Goal: Task Accomplishment & Management: Complete application form

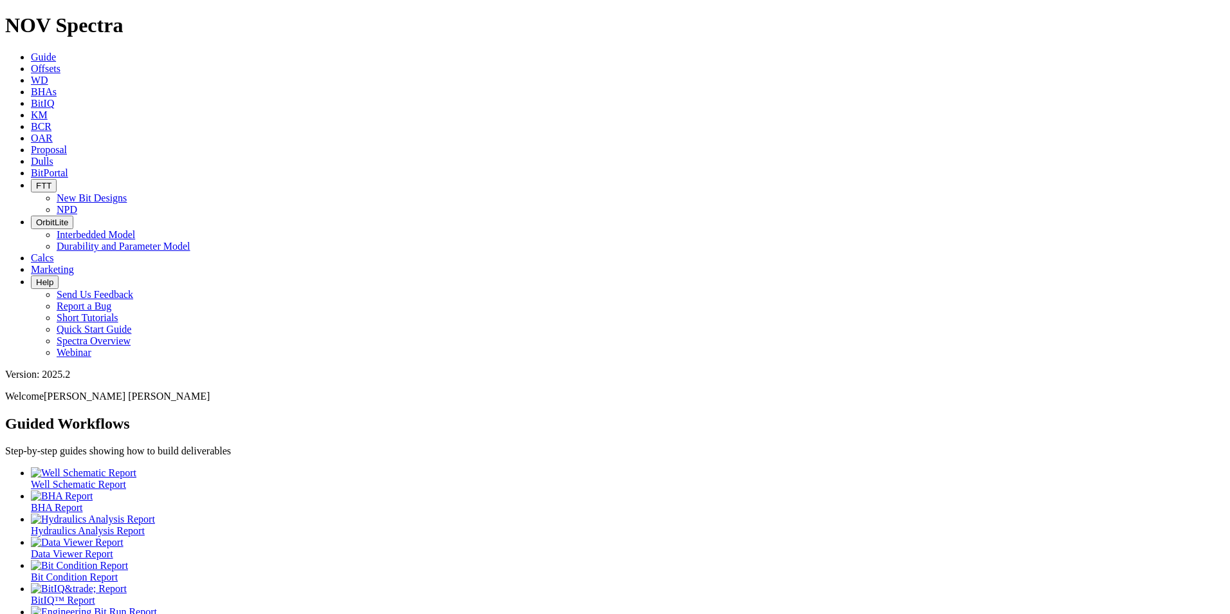
click at [31, 156] on icon at bounding box center [31, 161] width 0 height 11
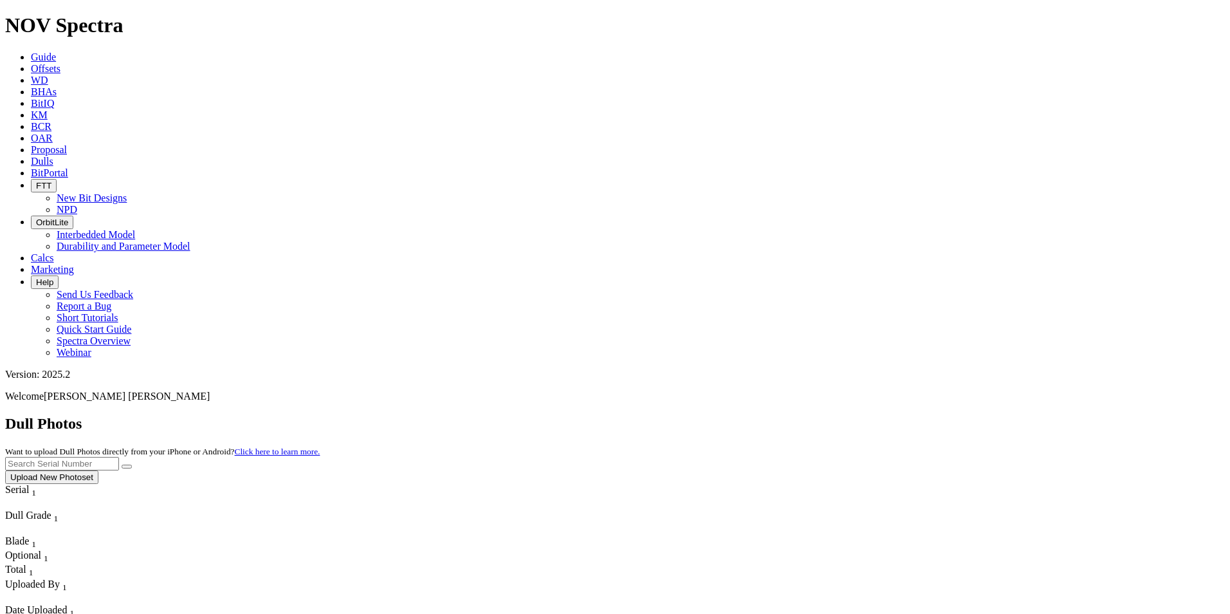
click at [98, 470] on button "Upload New Photoset" at bounding box center [51, 477] width 93 height 14
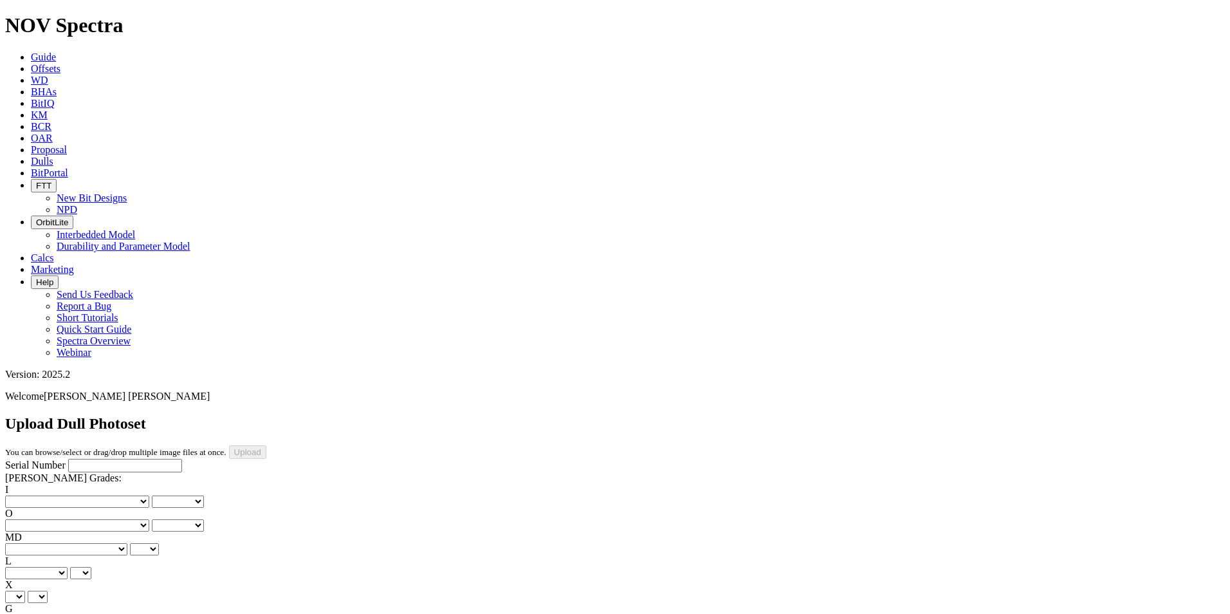
click at [70, 459] on input "Serial Number" at bounding box center [125, 466] width 114 height 14
paste input "A321648"
type input "A321648"
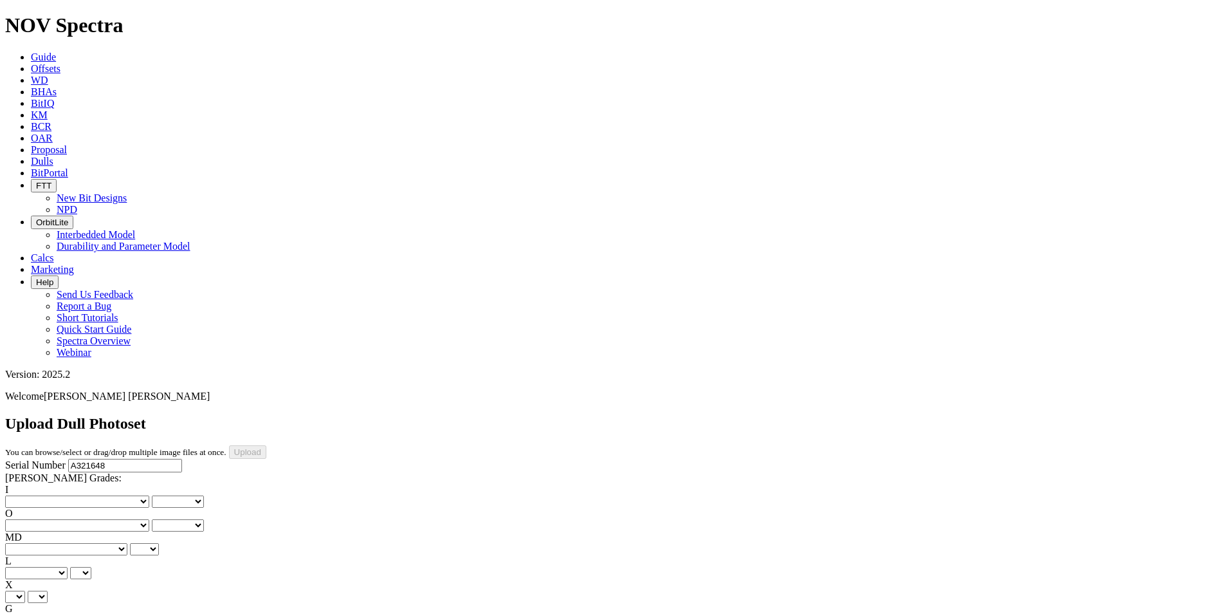
type input "[DATE]"
select select "string:_"
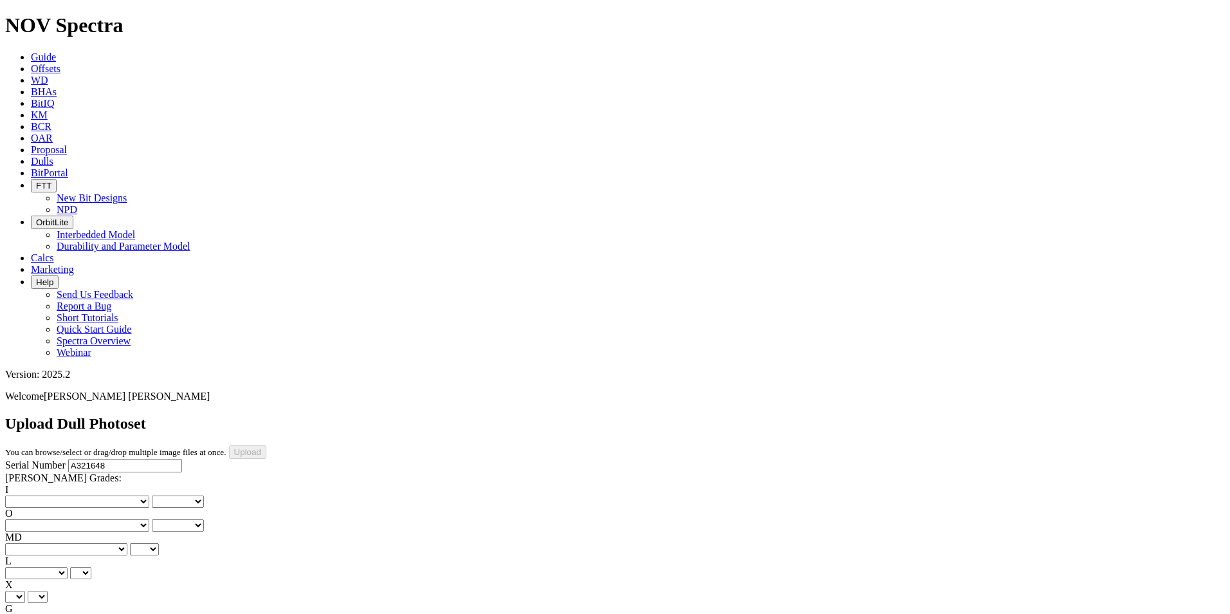
click at [25, 591] on select "X" at bounding box center [15, 597] width 20 height 12
select select "string:X"
click at [25, 591] on select "X" at bounding box center [15, 597] width 20 height 12
select select "string:X"
click at [104, 613] on select "Unknown I - In Gauge 1 - 1/16 in Undergauge" 2 - 2/16 in Undergauge = ⅛ in" 8 -…" at bounding box center [70, 620] width 131 height 12
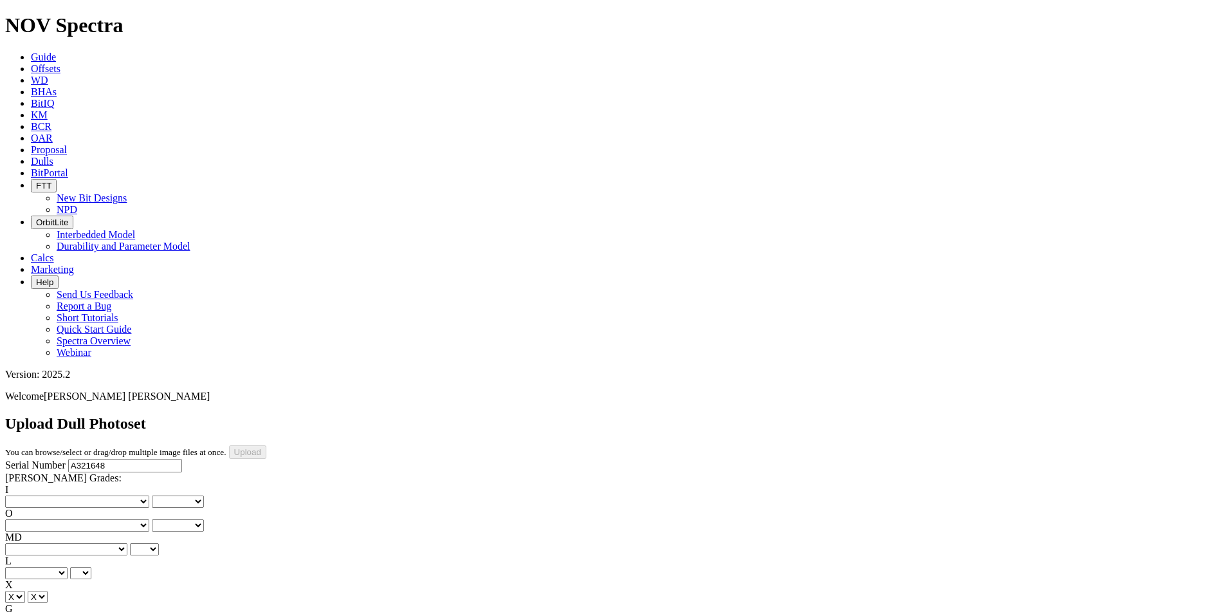
select select "string:I"
click at [91, 613] on select "Unknown I - In Gauge 1 - 1/16 in Undergauge" 2 - 2/16 in Undergauge = ⅛ in" 8 -…" at bounding box center [70, 620] width 131 height 12
select select "string:I"
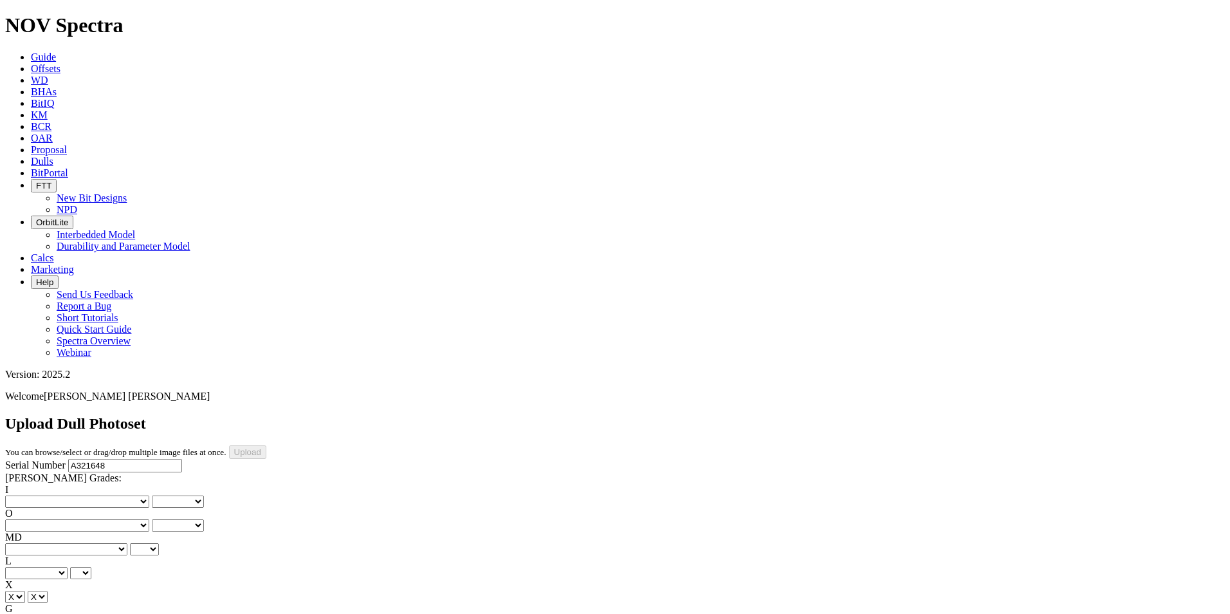
drag, startPoint x: 295, startPoint y: 448, endPoint x: 297, endPoint y: 438, distance: 9.8
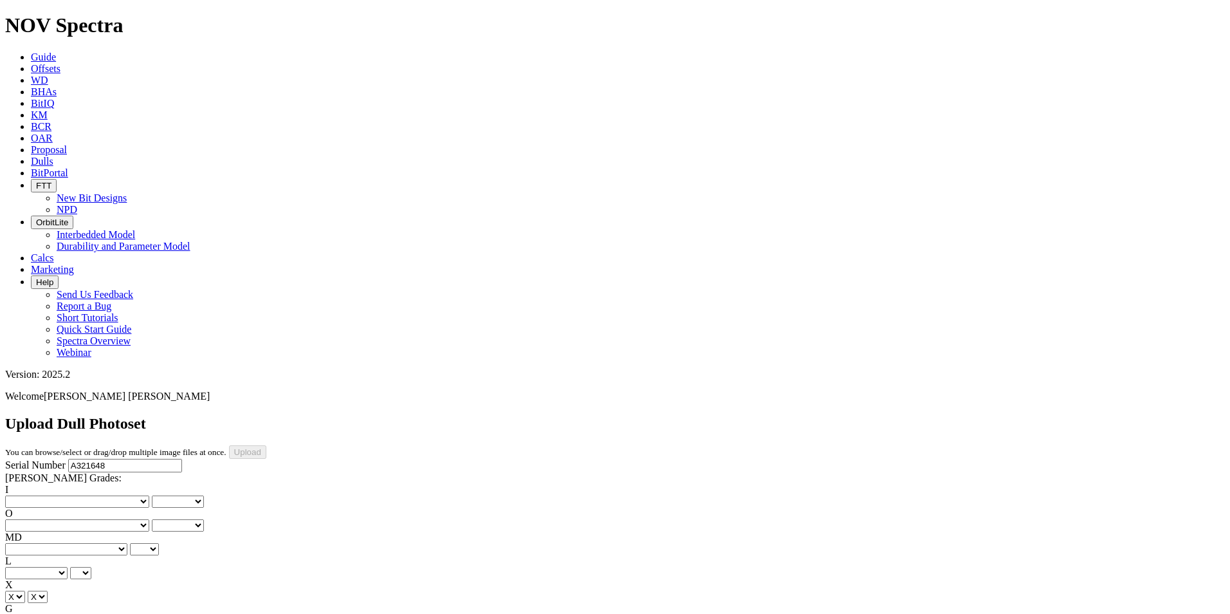
drag, startPoint x: 302, startPoint y: 457, endPoint x: 307, endPoint y: 438, distance: 20.1
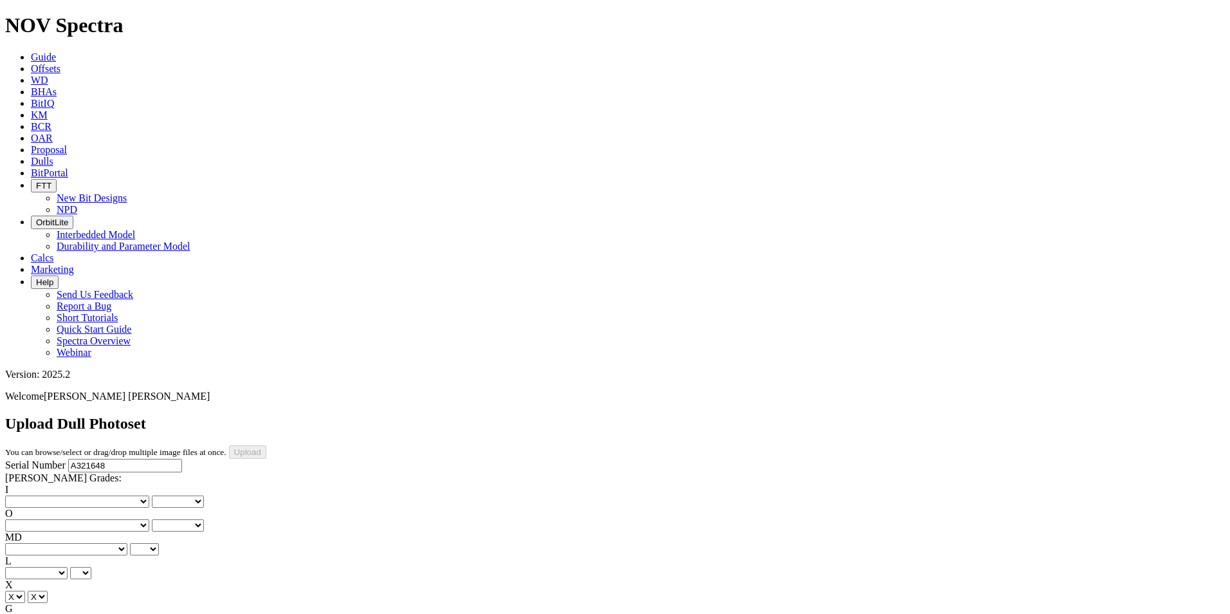
scroll to position [109, 0]
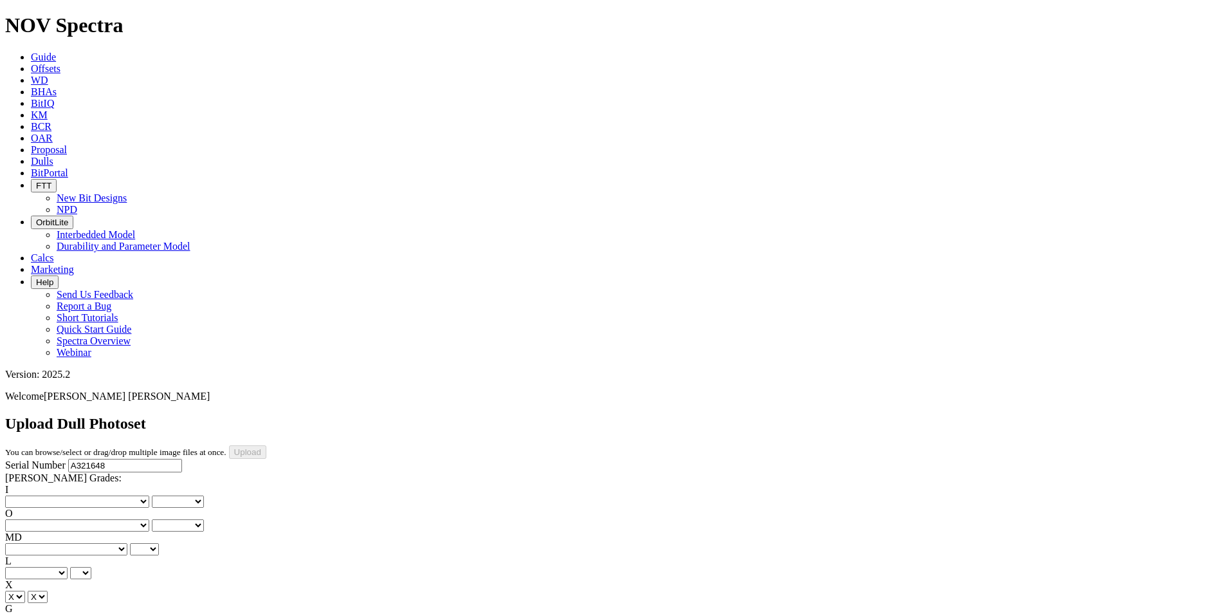
drag, startPoint x: 299, startPoint y: 488, endPoint x: 302, endPoint y: 475, distance: 13.3
drag, startPoint x: 295, startPoint y: 473, endPoint x: 300, endPoint y: 465, distance: 9.3
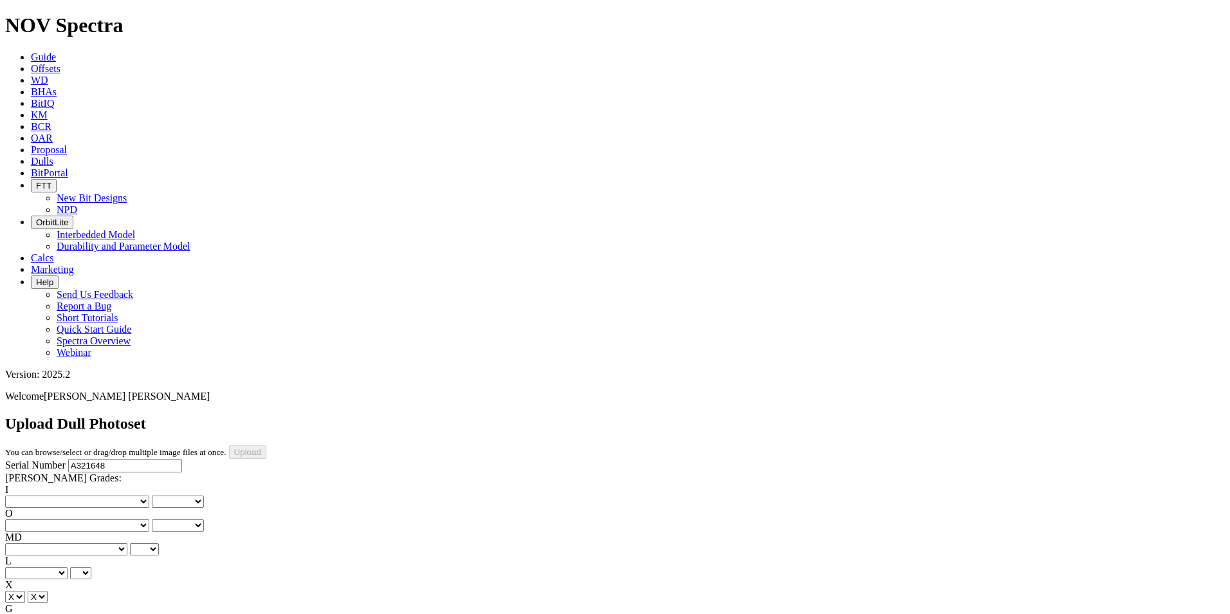
click at [43, 495] on select "No lost, worn or damaged cutters 0 1 2 3 4 5 6 7 8 No diamond table left on any…" at bounding box center [77, 501] width 144 height 12
select select "number:0"
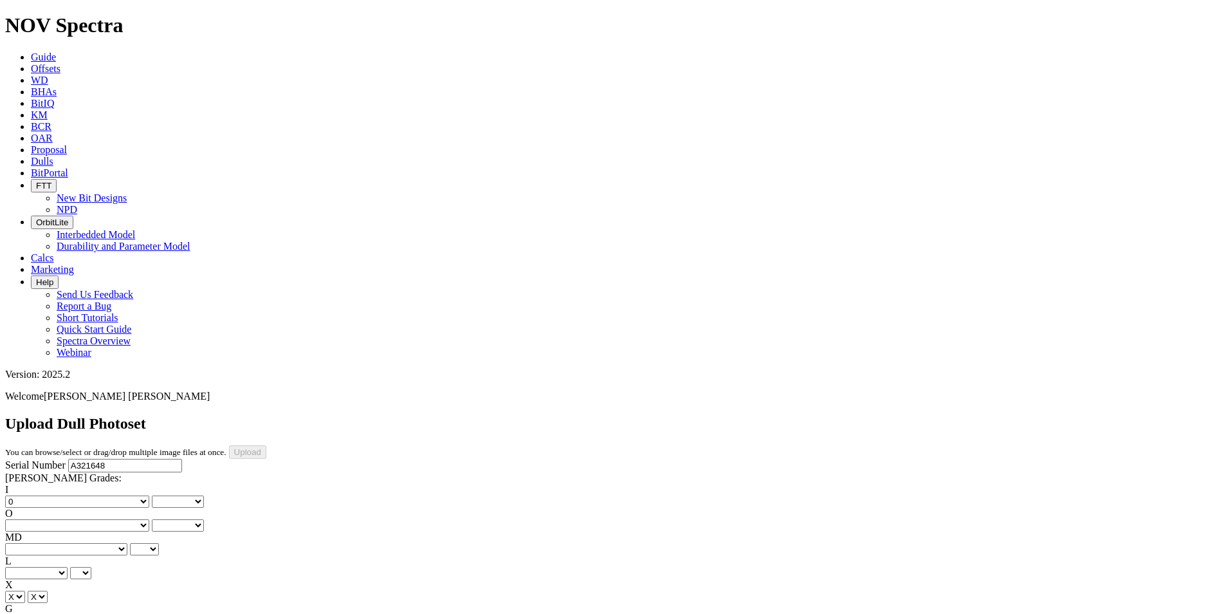
click at [26, 495] on select "No lost, worn or damaged cutters 0 1 2 3 4 5 6 7 8 No diamond table left on any…" at bounding box center [77, 501] width 144 height 12
select select "number:0"
drag, startPoint x: 121, startPoint y: 188, endPoint x: 120, endPoint y: 196, distance: 7.8
click at [121, 519] on select "No lost, worn or damaged cutters 0 1 2 3 4 5 6 7 8 No diamond table left on any…" at bounding box center [77, 525] width 144 height 12
select select "number:1"
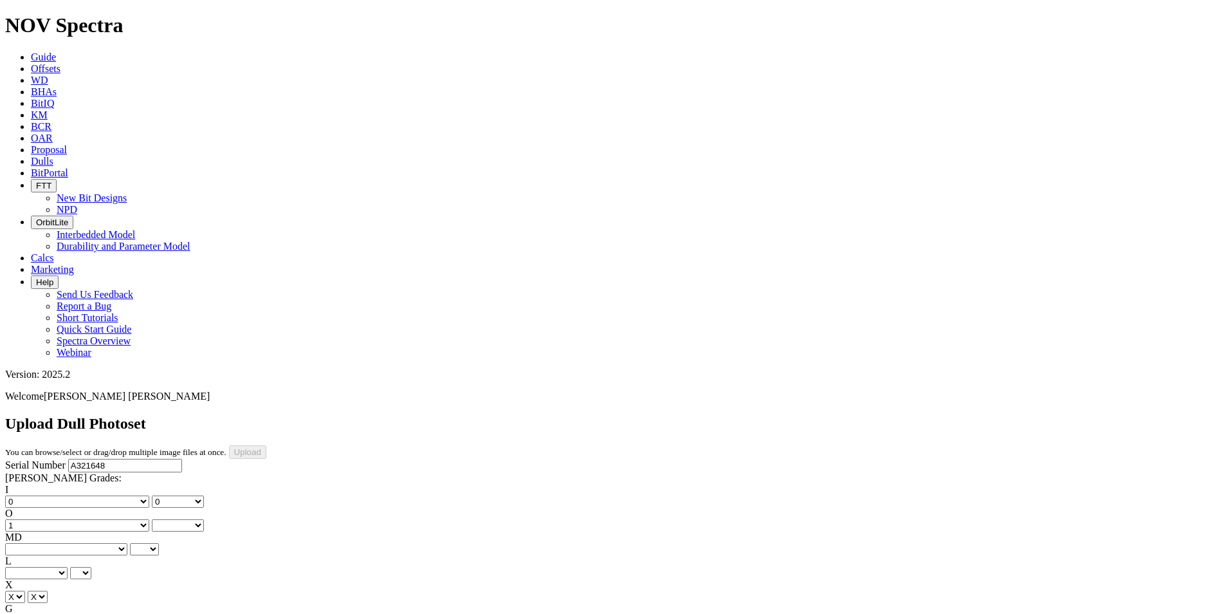
click at [91, 519] on select "No lost, worn or damaged cutters 0 1 2 3 4 5 6 7 8 No diamond table left on any…" at bounding box center [77, 525] width 144 height 12
select select "number:1"
click at [68, 567] on select "A - All C - Cone G - Gauge N - Nose S - Shoulder T - Taper" at bounding box center [36, 573] width 62 height 12
select select "string:S"
click at [68, 567] on select "A - All C - Cone G - Gauge N - Nose S - Shoulder T - Taper" at bounding box center [36, 573] width 62 height 12
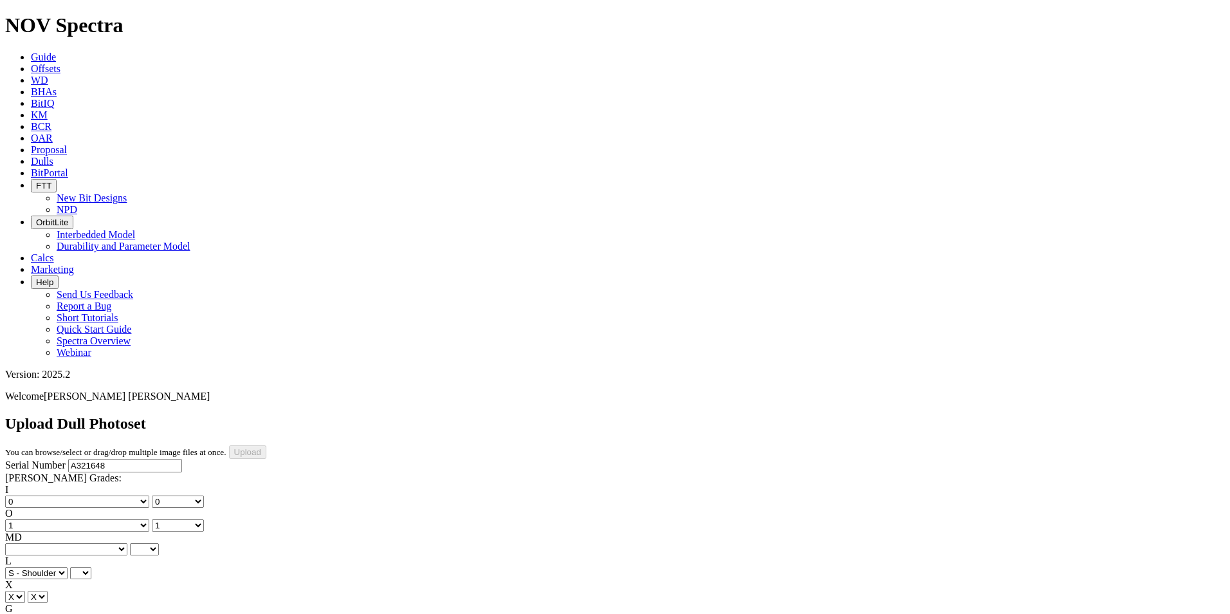
select select "string:S"
click at [31, 543] on select "BF - Bond Failure BT - Broken Teeth/Cutters BU - Balled Up Bit CR - Cored CT - …" at bounding box center [66, 549] width 122 height 12
select select "string:CT"
click at [26, 543] on select "BF - Bond Failure BT - Broken Teeth/Cutters BU - Balled Up Bit CR - Cored CT - …" at bounding box center [66, 549] width 122 height 12
select select "string:CT"
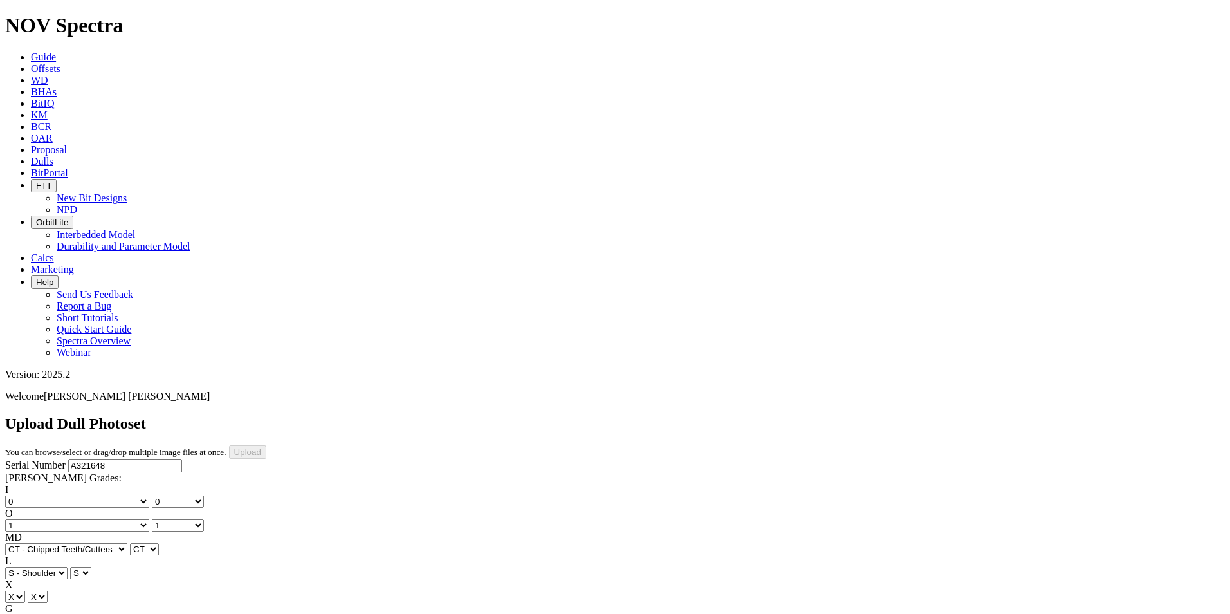
select select "string:BT"
click at [266, 445] on input "Upload" at bounding box center [247, 452] width 37 height 14
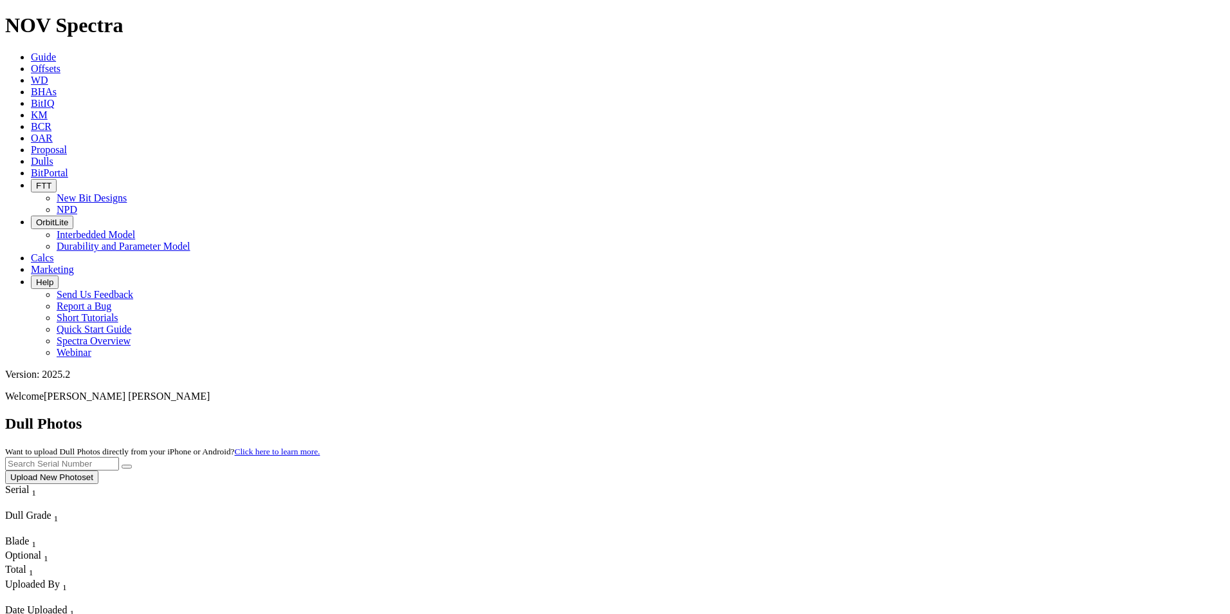
click at [98, 470] on button "Upload New Photoset" at bounding box center [51, 477] width 93 height 14
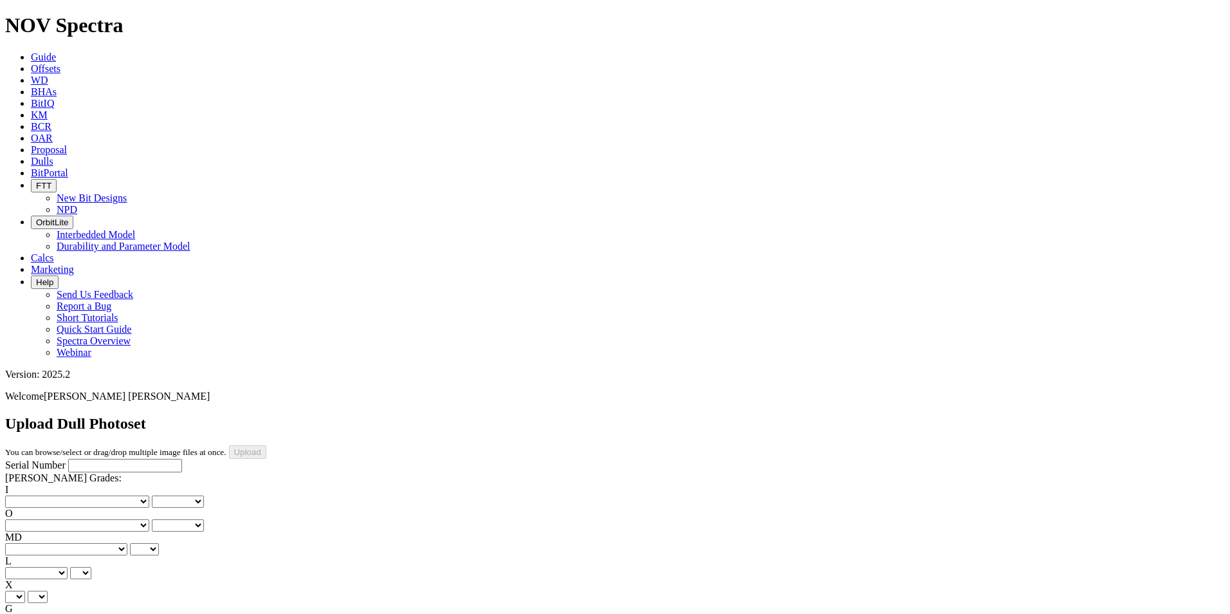
click at [100, 459] on input "Serial Number" at bounding box center [125, 466] width 114 height 14
paste input "A320677"
type input "A320677"
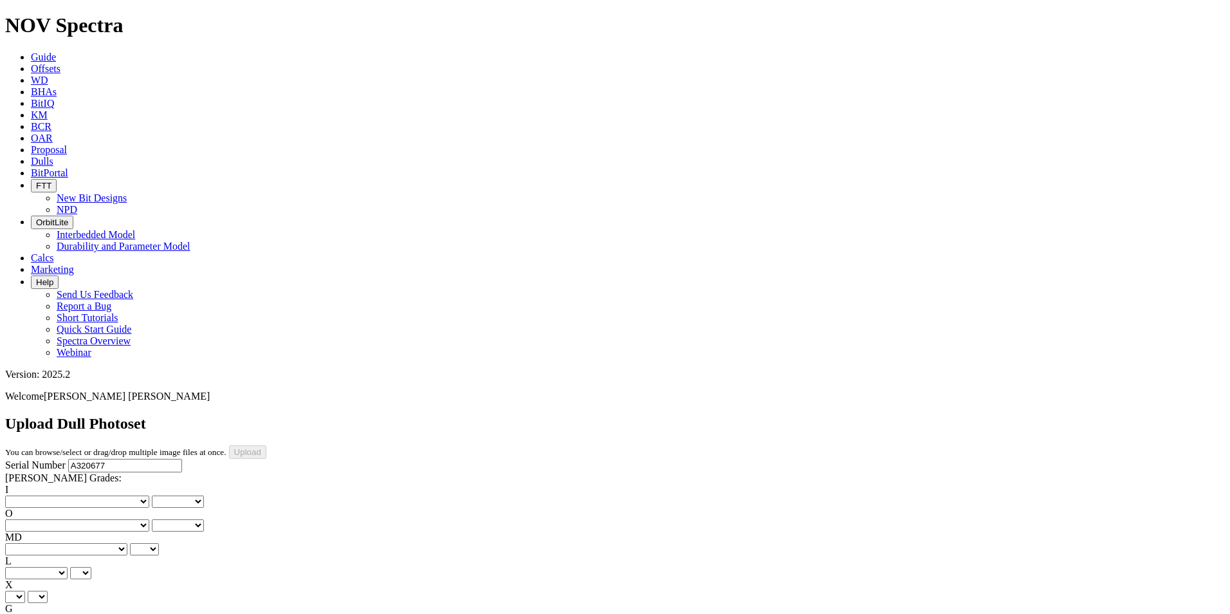
type input "[DATE]"
select select "string:_"
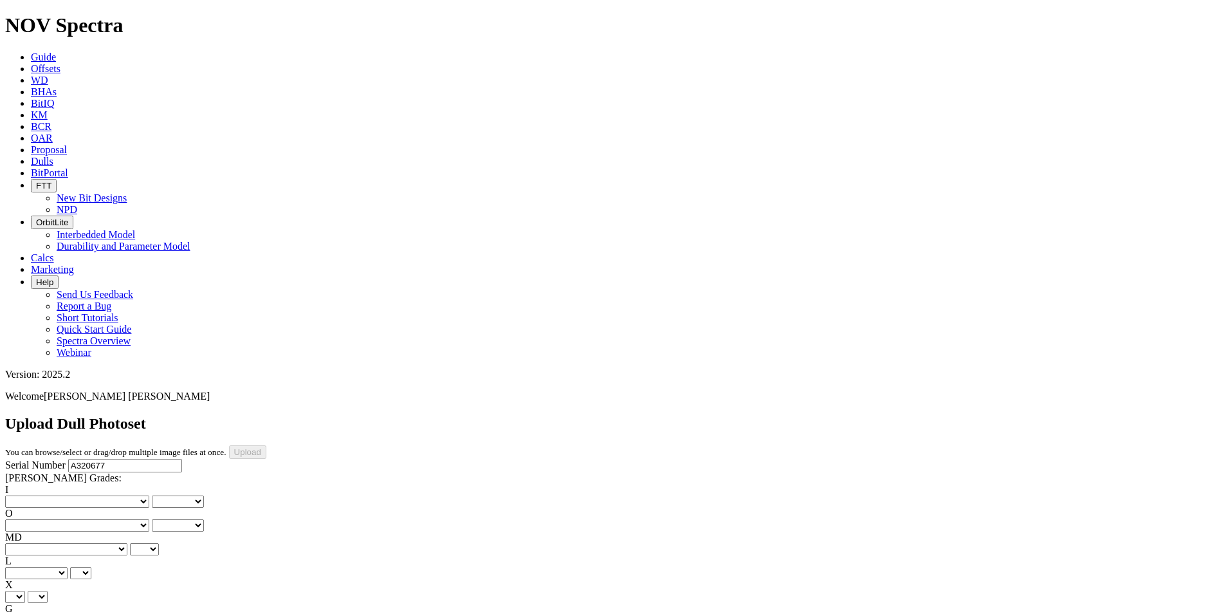
click at [25, 591] on select "X" at bounding box center [15, 597] width 20 height 12
select select "string:X"
click at [25, 591] on select "X" at bounding box center [15, 597] width 20 height 12
select select "string:X"
click at [117, 613] on select "Unknown I - In Gauge 1 - 1/16 in Undergauge" 2 - 2/16 in Undergauge = ⅛ in" 8 -…" at bounding box center [70, 620] width 131 height 12
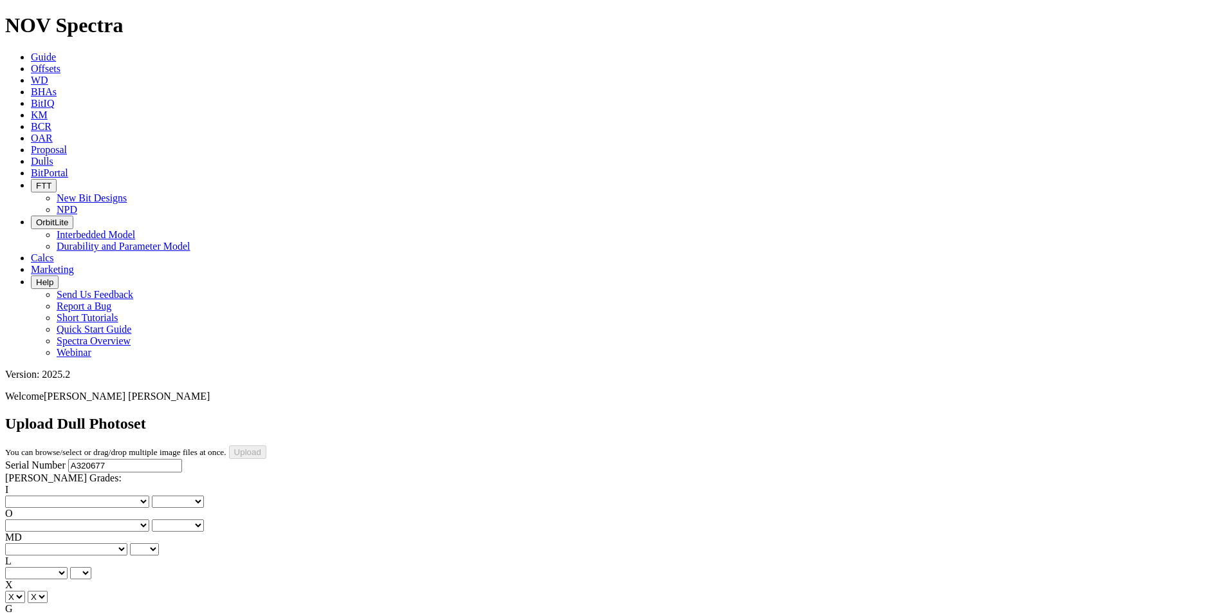
select select "string:I"
click at [91, 613] on select "Unknown I - In Gauge 1 - 1/16 in Undergauge" 2 - 2/16 in Undergauge = ⅛ in" 8 -…" at bounding box center [70, 620] width 131 height 12
select select "string:I"
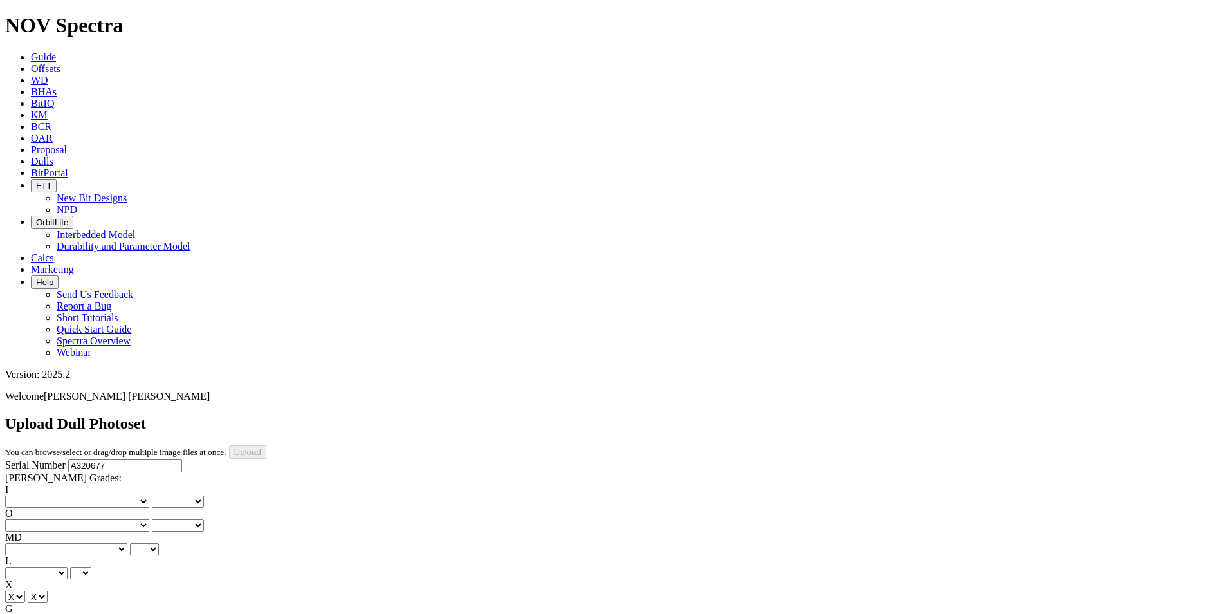
scroll to position [109, 0]
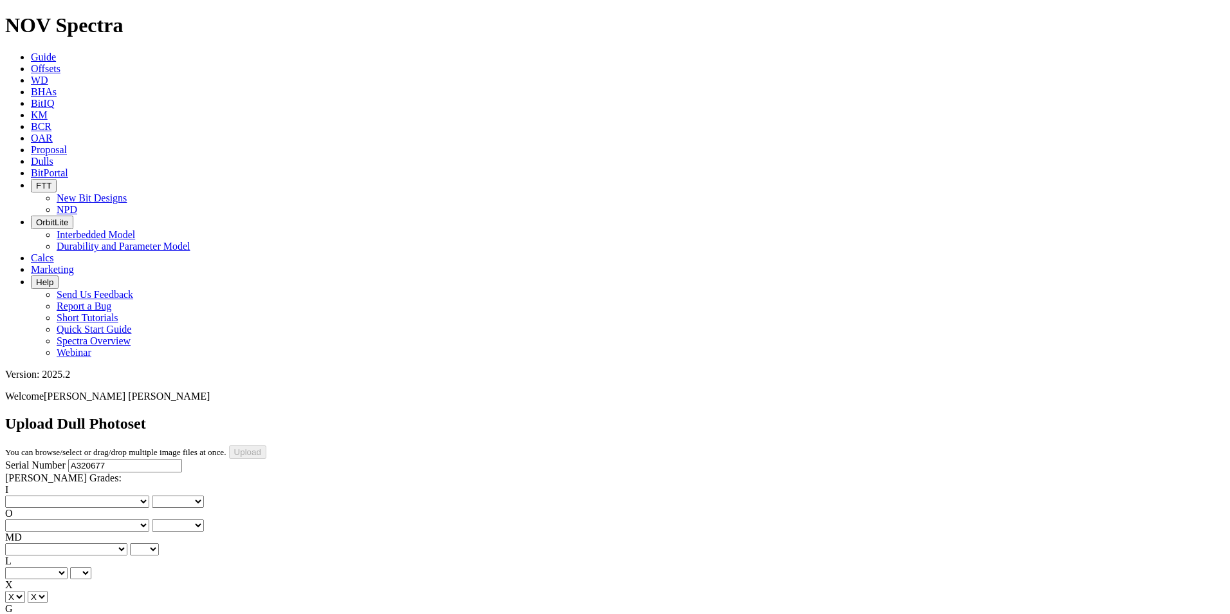
click at [71, 495] on select "No lost, worn or damaged cutters 0 1 2 3 4 5 6 7 8 No diamond table left on any…" at bounding box center [77, 501] width 144 height 12
select select "number:0"
click at [26, 495] on select "No lost, worn or damaged cutters 0 1 2 3 4 5 6 7 8 No diamond table left on any…" at bounding box center [77, 501] width 144 height 12
select select "number:0"
click at [120, 519] on select "No lost, worn or damaged cutters 0 1 2 3 4 5 6 7 8 No diamond table left on any…" at bounding box center [77, 525] width 144 height 12
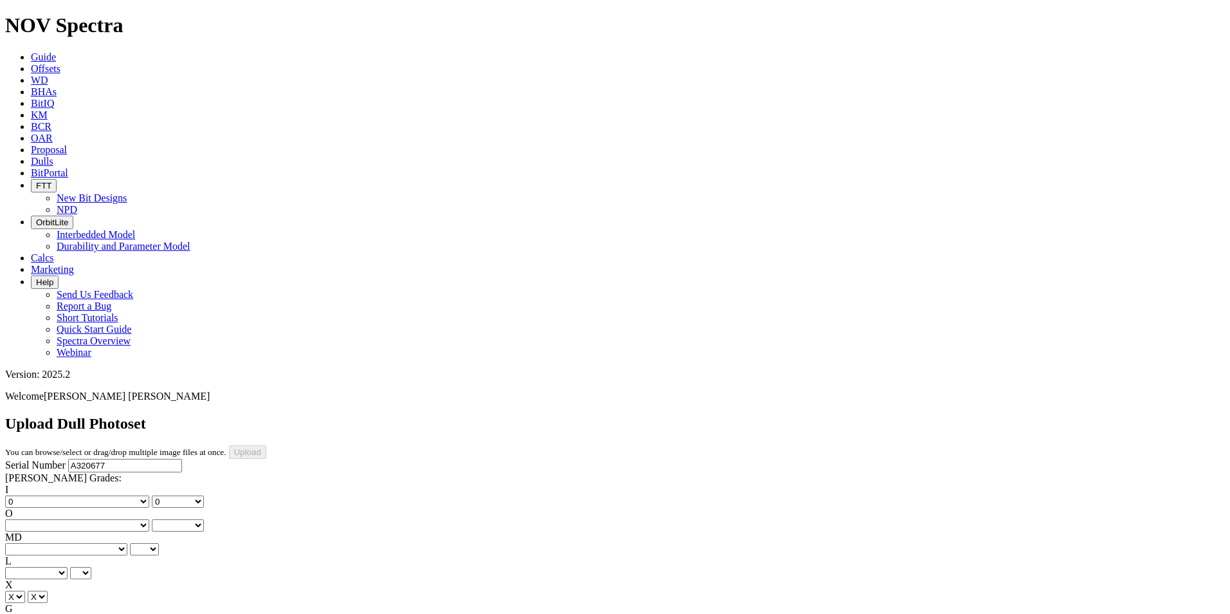
select select "number:1"
click at [91, 519] on select "No lost, worn or damaged cutters 0 1 2 3 4 5 6 7 8 No diamond table left on any…" at bounding box center [77, 525] width 144 height 12
select select "number:1"
click at [68, 567] on select "A - All C - Cone G - Gauge N - Nose S - Shoulder T - Taper" at bounding box center [36, 573] width 62 height 12
select select "string:S"
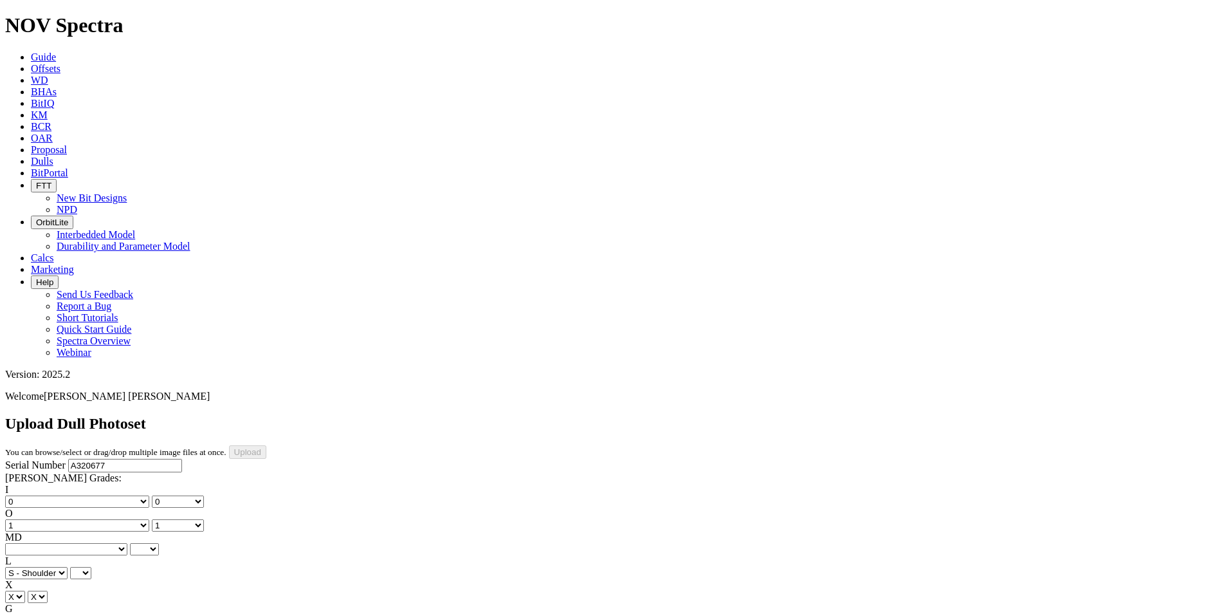
click at [68, 567] on select "A - All C - Cone G - Gauge N - Nose S - Shoulder T - Taper" at bounding box center [36, 573] width 62 height 12
select select "string:S"
click at [63, 531] on div "MD BF - Bond Failure BT - Broken Teeth/Cutters BU - Balled Up Bit CR - Cored CT…" at bounding box center [615, 543] width 1220 height 24
click at [60, 543] on select "BF - Bond Failure BT - Broken Teeth/Cutters BU - Balled Up Bit CR - Cored CT - …" at bounding box center [66, 549] width 122 height 12
select select "string:CT"
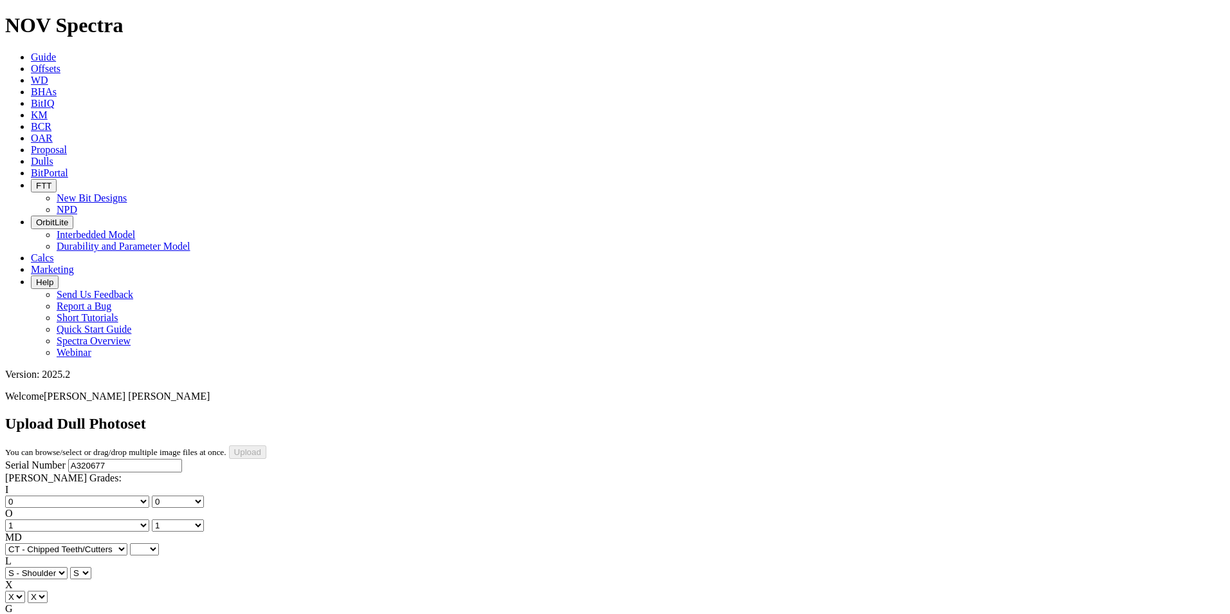
click at [26, 543] on select "BF - Bond Failure BT - Broken Teeth/Cutters BU - Balled Up Bit CR - Cored CT - …" at bounding box center [66, 549] width 122 height 12
select select "string:CT"
select select "string:BT"
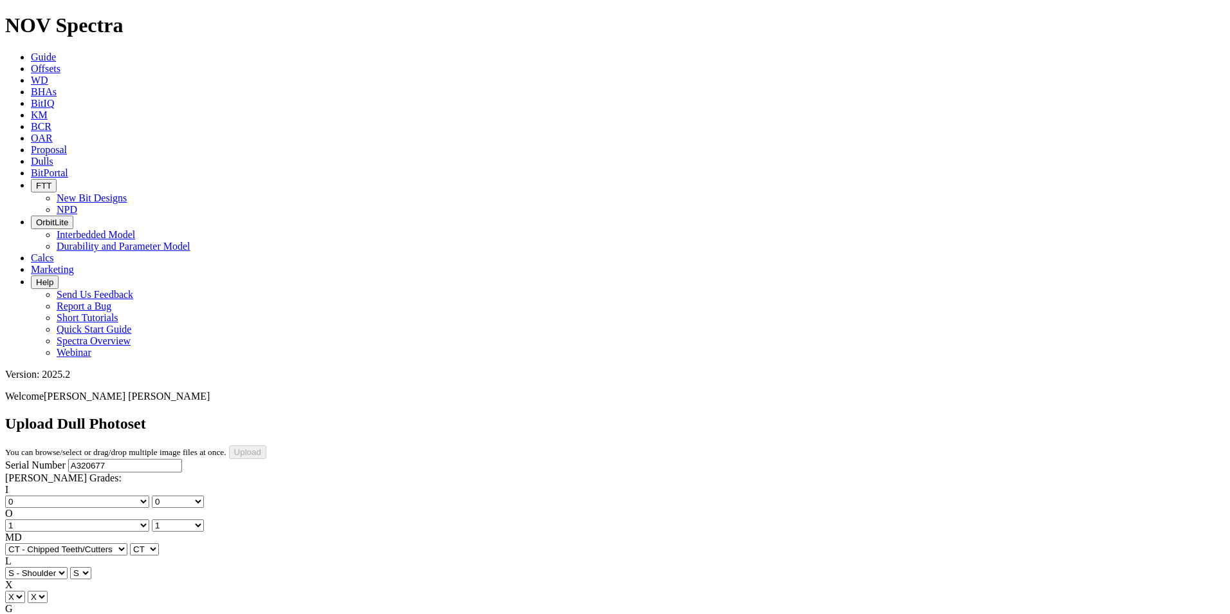
select select "string:BT"
click at [266, 445] on input "Upload" at bounding box center [247, 452] width 37 height 14
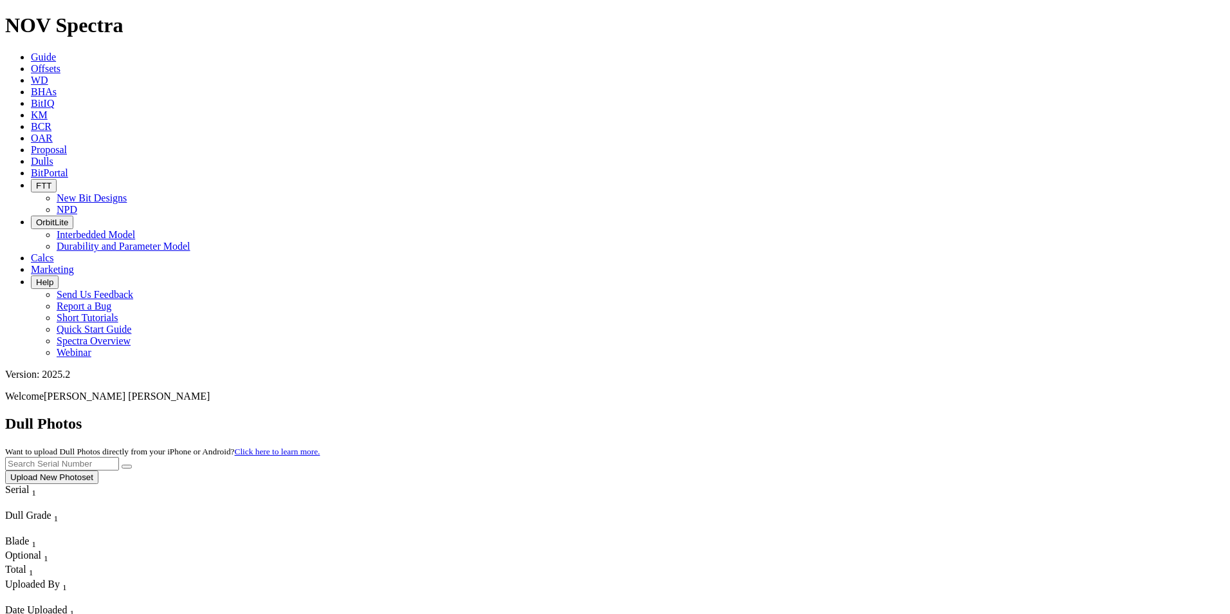
click at [56, 51] on span "Guide" at bounding box center [43, 56] width 25 height 11
